Goal: Task Accomplishment & Management: Manage account settings

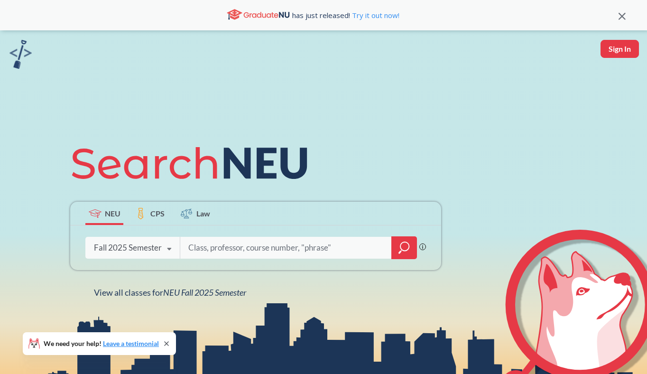
click at [608, 51] on button "Sign In" at bounding box center [619, 49] width 38 height 18
select select "US"
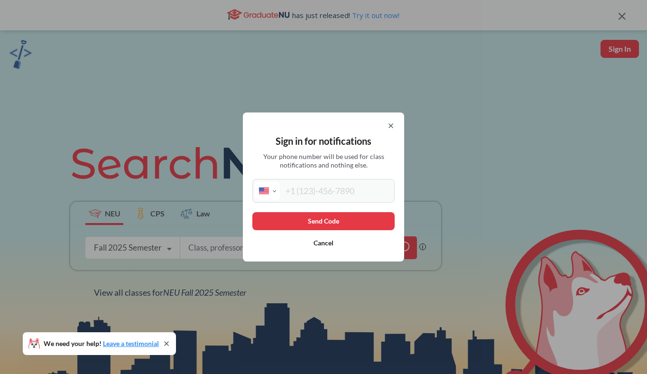
click at [322, 186] on input "tel" at bounding box center [336, 190] width 112 height 19
click at [388, 123] on icon at bounding box center [391, 126] width 8 height 8
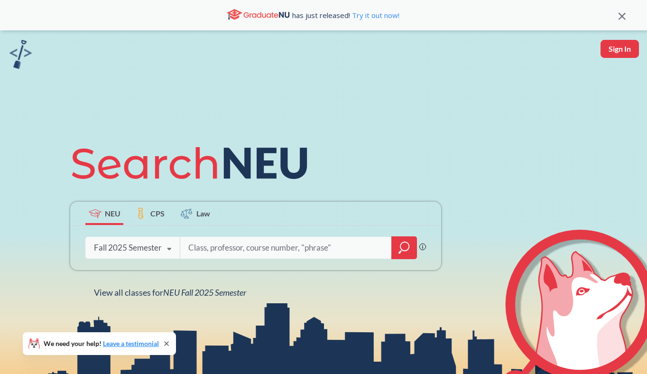
click at [610, 52] on button "Sign In" at bounding box center [619, 49] width 38 height 18
select select "US"
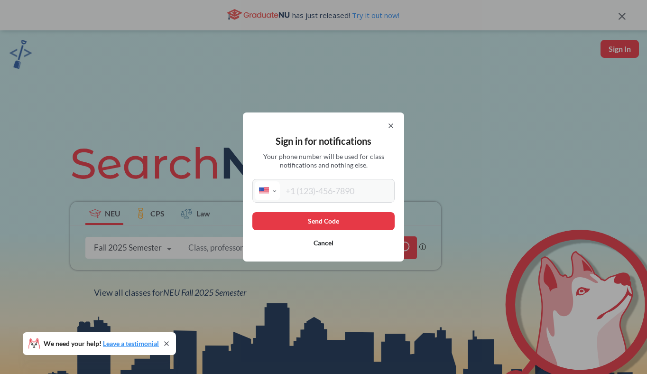
click at [309, 189] on input "tel" at bounding box center [336, 190] width 112 height 19
type input "[PHONE_NUMBER]"
click at [304, 221] on button "Send Code" at bounding box center [323, 221] width 142 height 18
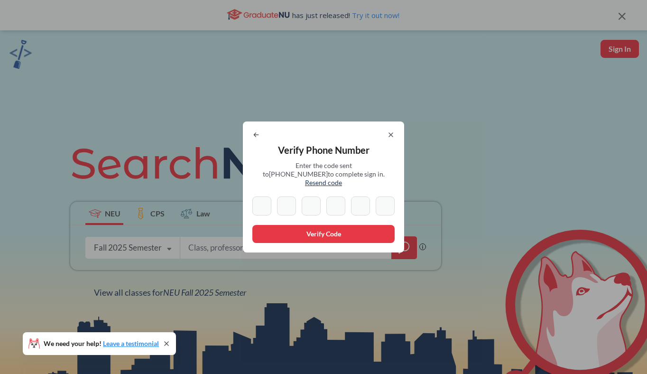
type input "3"
type input "8"
type input "9"
type input "2"
type input "6"
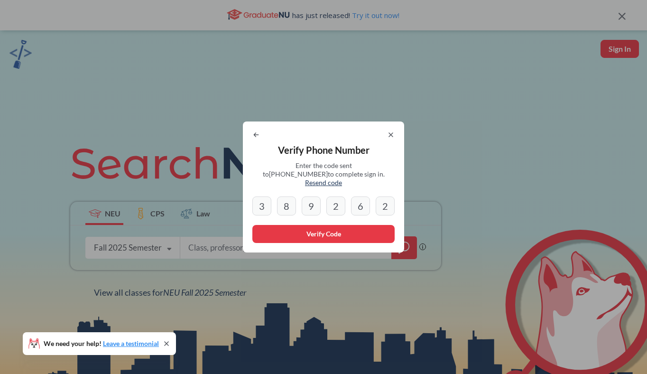
type input "2"
click at [329, 232] on button "Verify Code" at bounding box center [323, 234] width 142 height 18
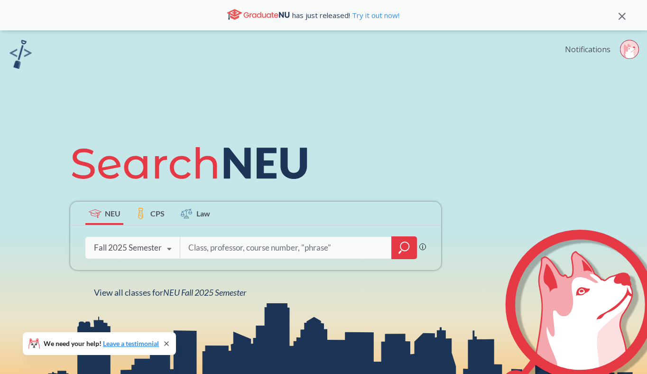
click at [596, 50] on link "Notifications" at bounding box center [588, 49] width 46 height 10
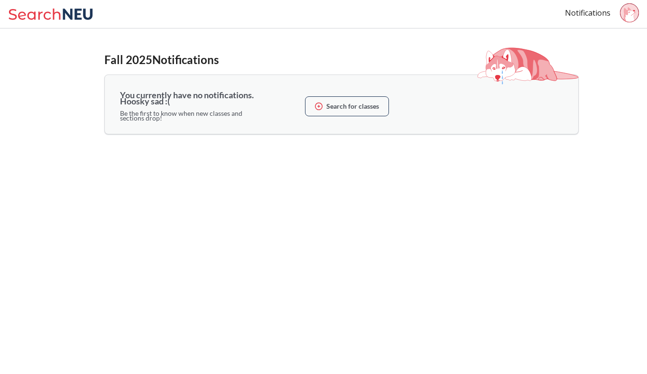
click at [628, 14] on icon at bounding box center [628, 14] width 11 height 15
